Goal: Information Seeking & Learning: Understand process/instructions

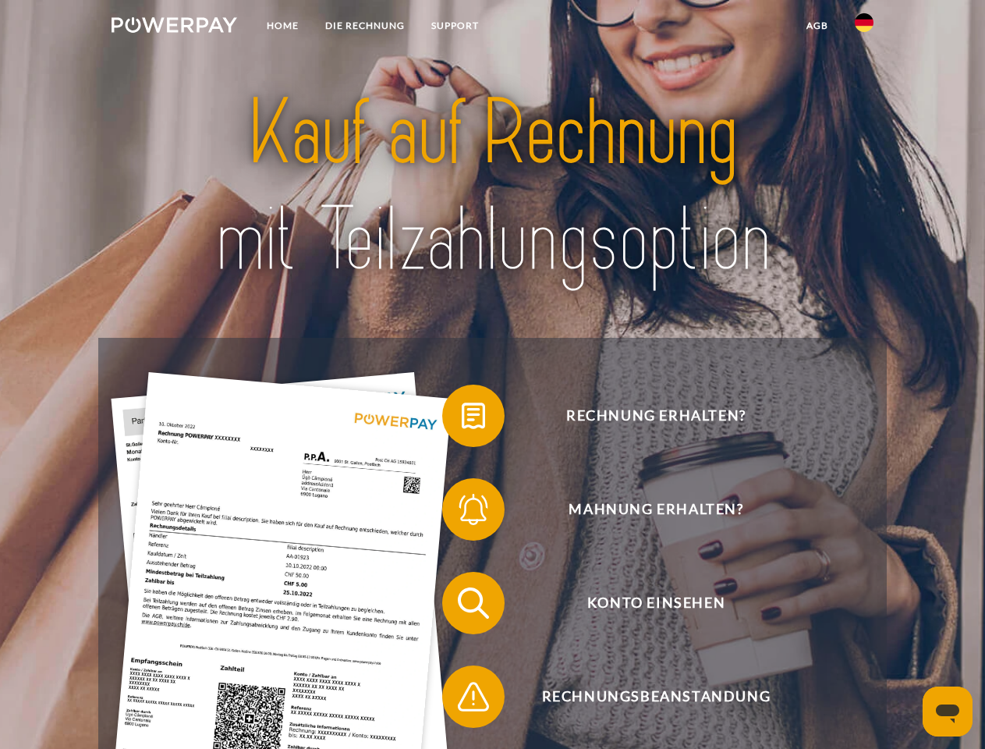
click at [174, 27] on img at bounding box center [175, 25] width 126 height 16
click at [864, 27] on img at bounding box center [864, 22] width 19 height 19
click at [817, 26] on link "agb" at bounding box center [817, 26] width 48 height 28
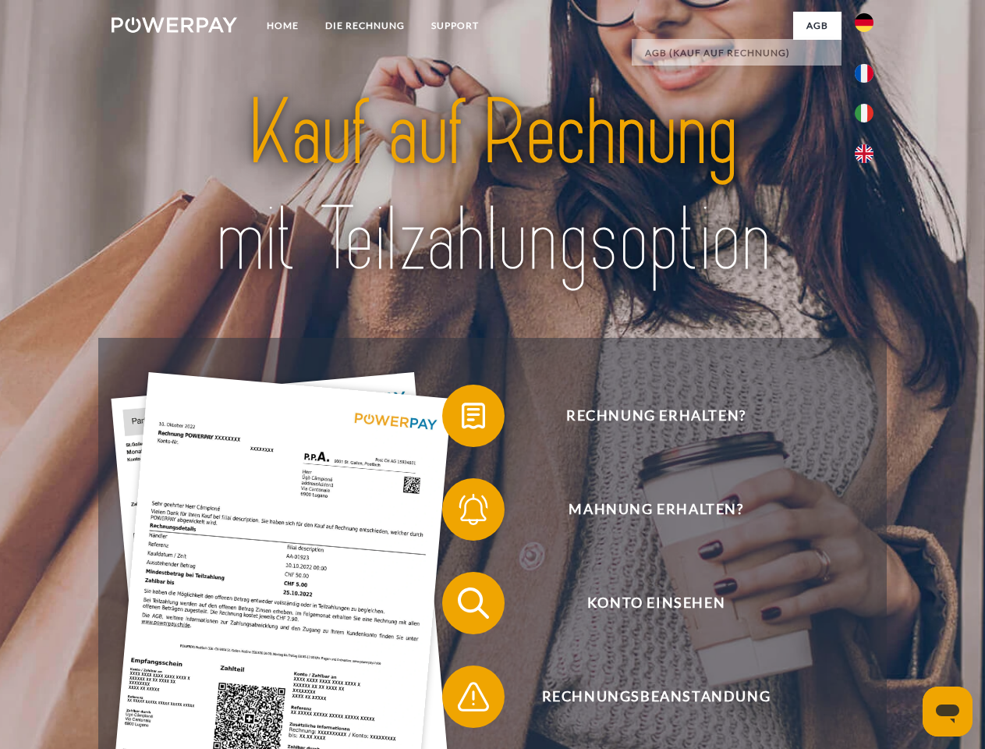
click at [462, 419] on span at bounding box center [450, 416] width 78 height 78
click at [462, 513] on span at bounding box center [450, 509] width 78 height 78
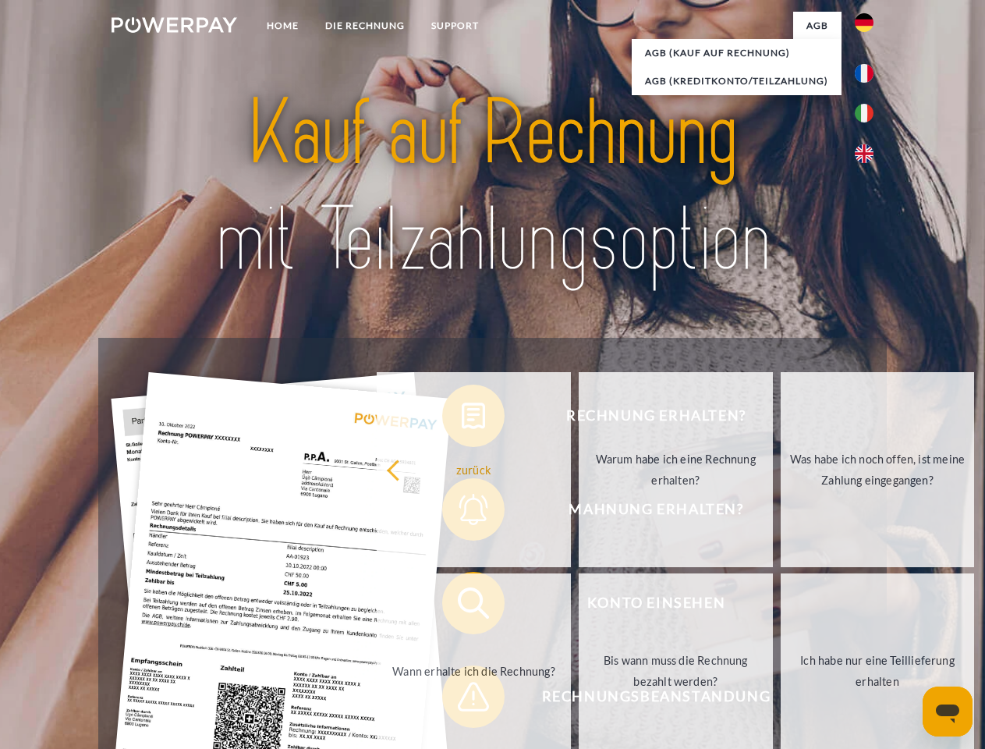
click at [579, 606] on link "Bis wann muss die Rechnung bezahlt werden?" at bounding box center [676, 670] width 194 height 195
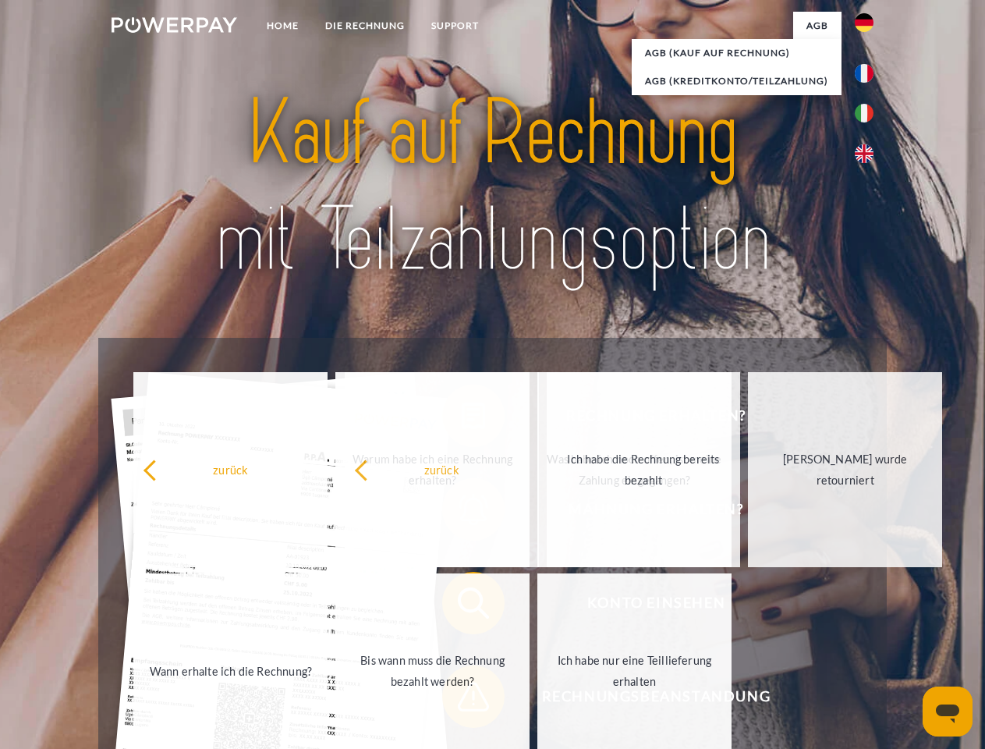
click at [462, 700] on span at bounding box center [450, 697] width 78 height 78
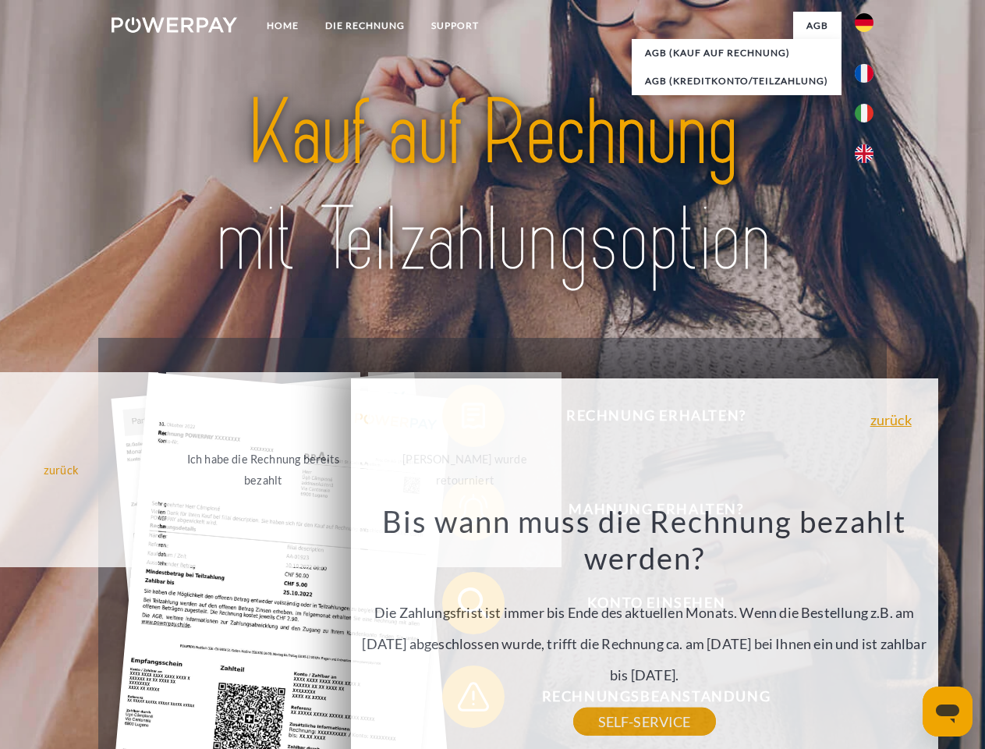
click at [948, 712] on icon "Messaging-Fenster öffnen" at bounding box center [947, 714] width 23 height 19
